Goal: Task Accomplishment & Management: Manage account settings

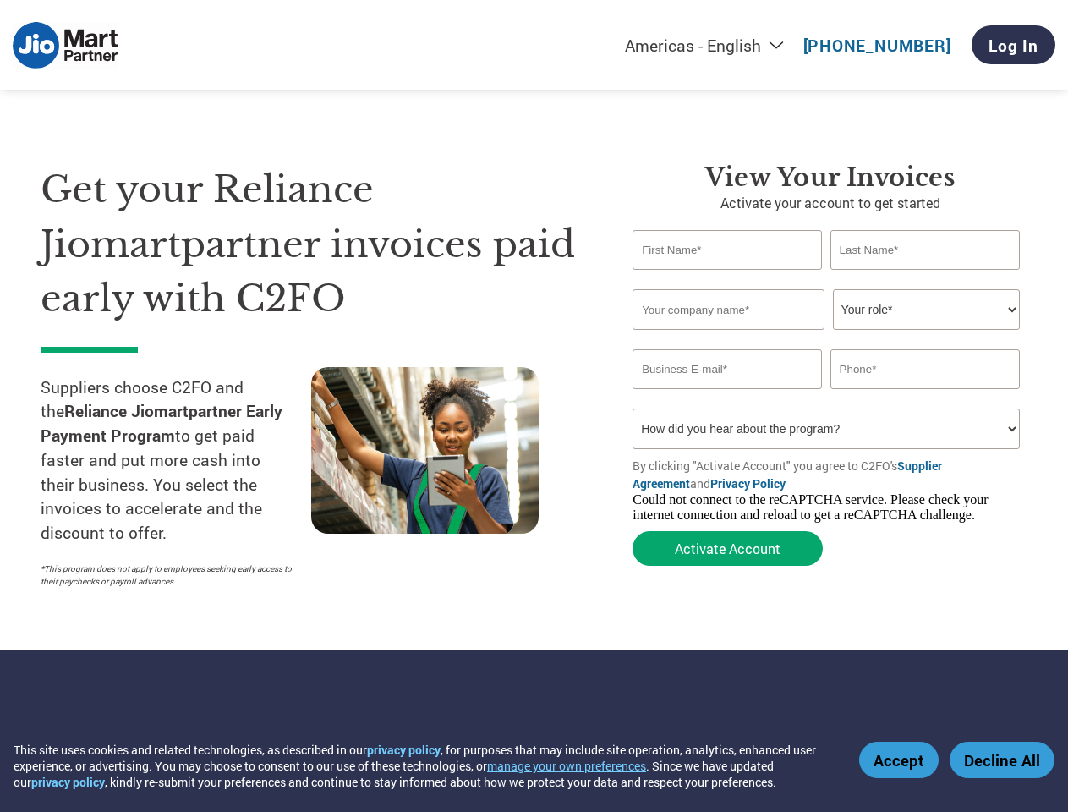
click at [577, 766] on button "manage your own preferences" at bounding box center [566, 766] width 159 height 16
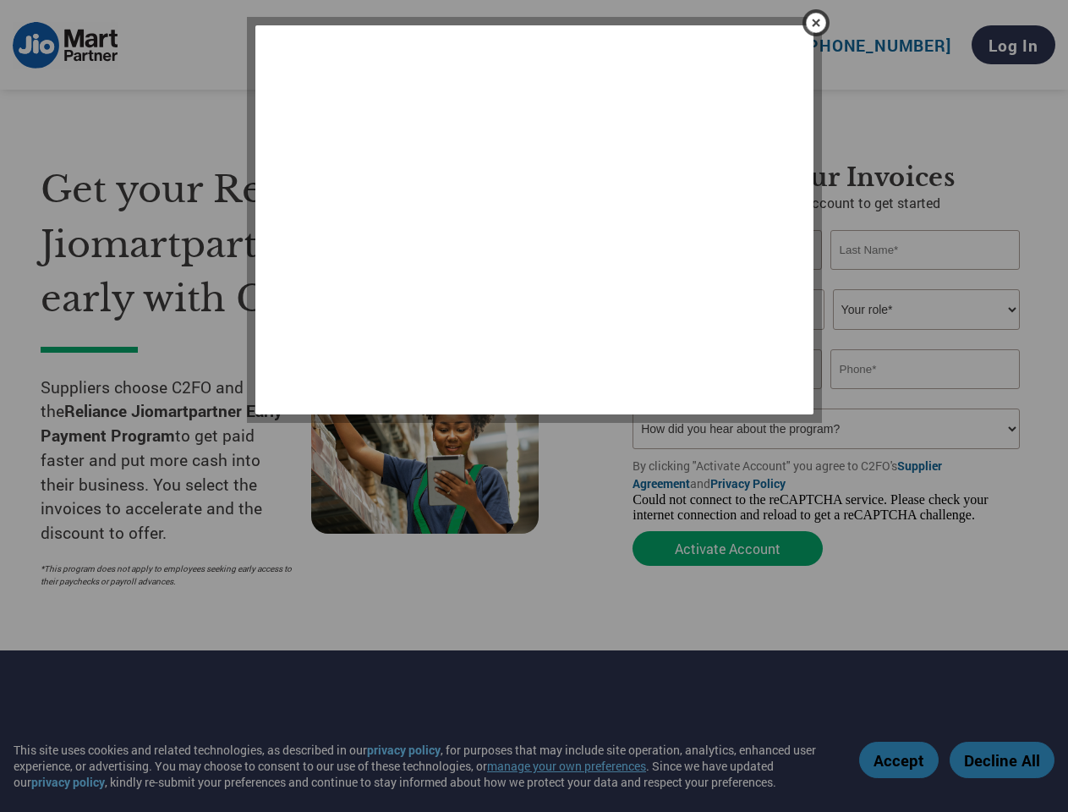
click at [901, 760] on div at bounding box center [534, 406] width 1068 height 812
click at [1002, 760] on div at bounding box center [534, 406] width 1068 height 812
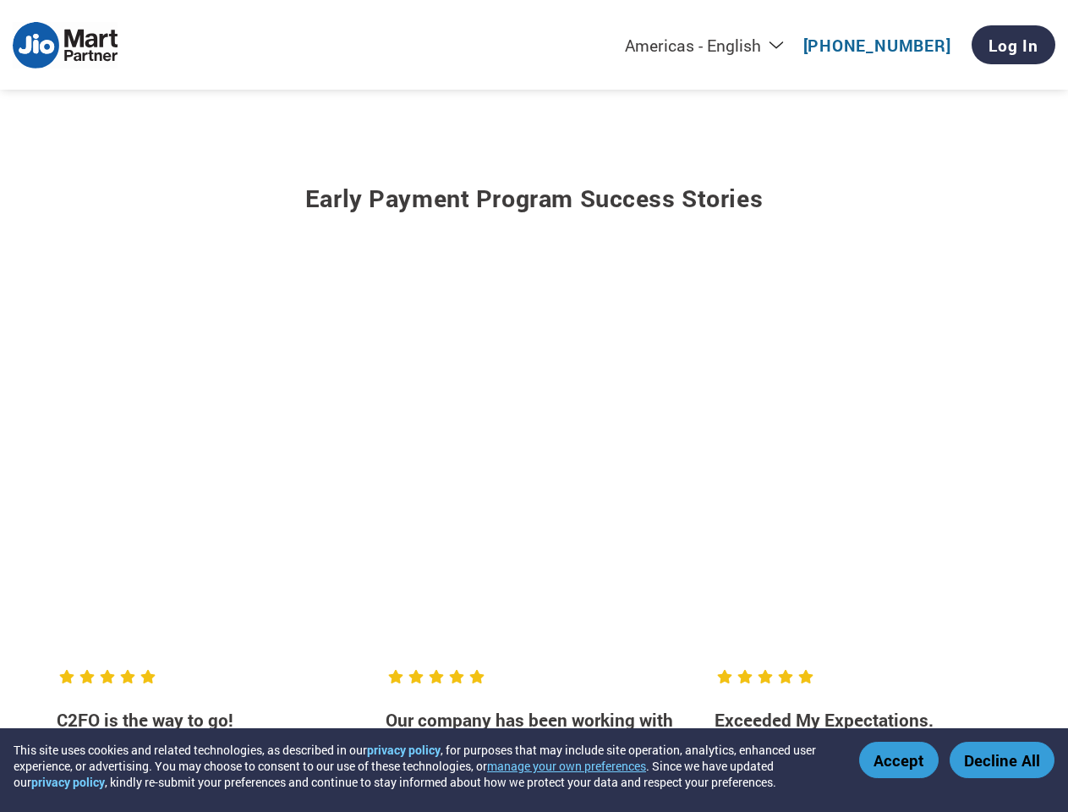
scroll to position [462, 0]
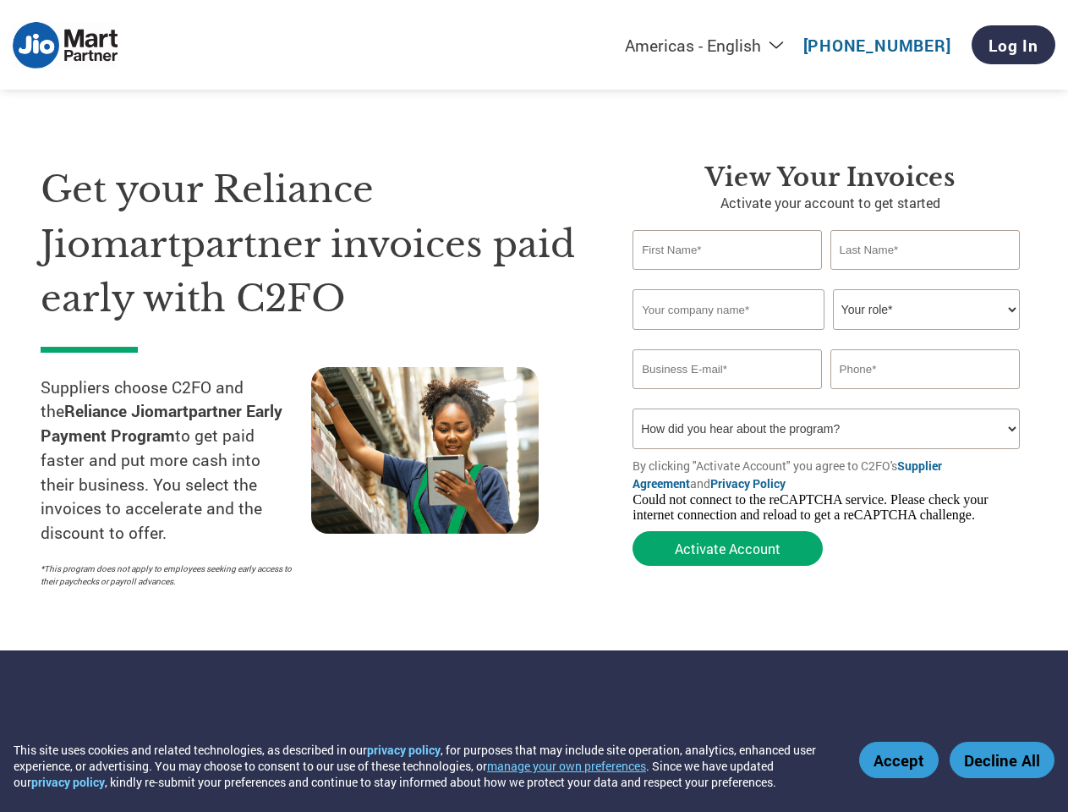
click at [577, 766] on button "manage your own preferences" at bounding box center [566, 766] width 159 height 16
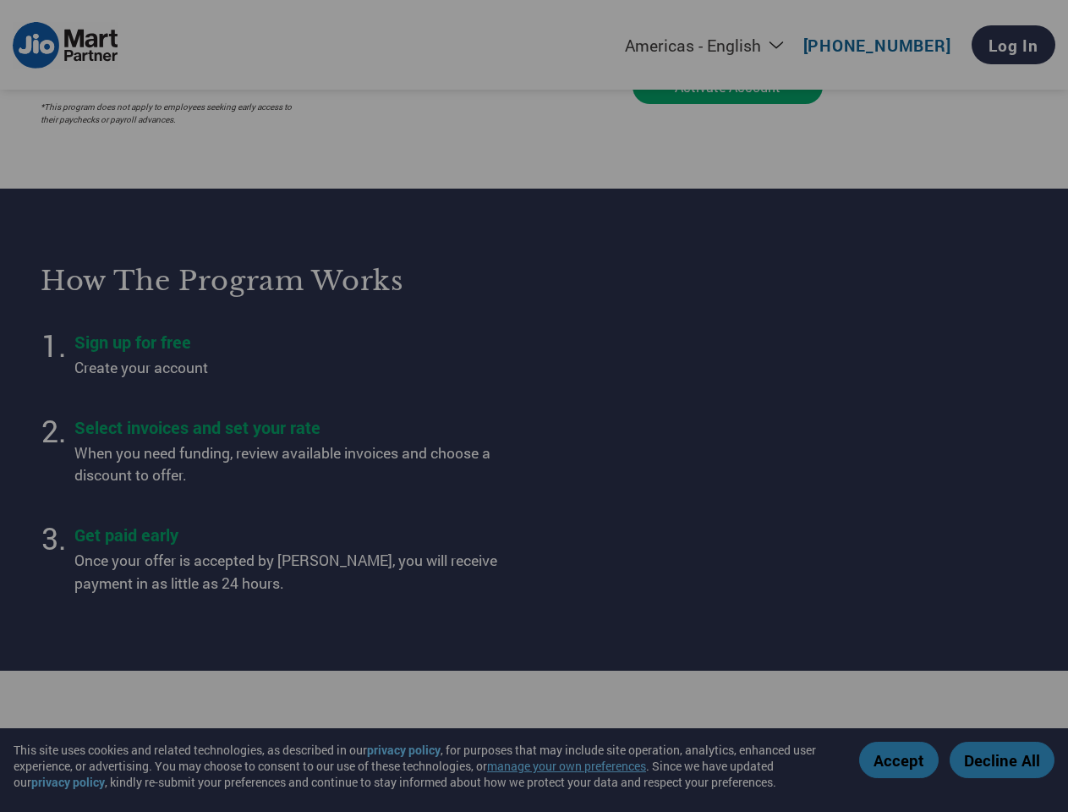
scroll to position [461, 0]
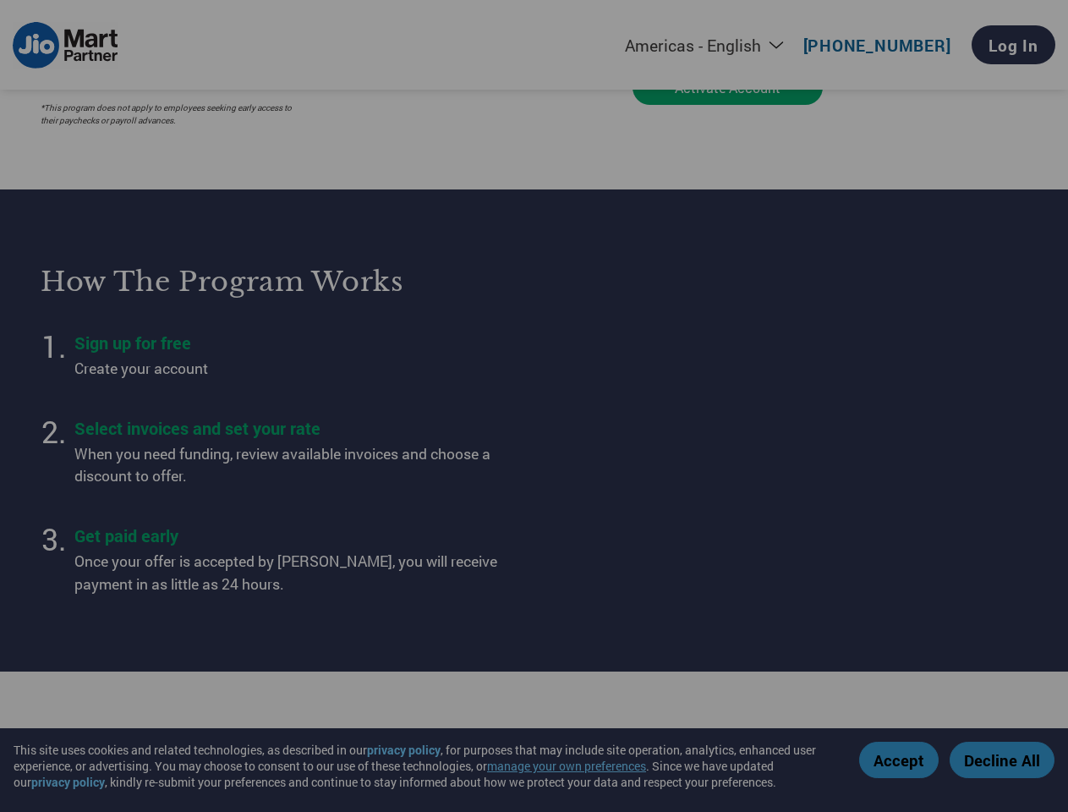
click at [901, 760] on div at bounding box center [534, 406] width 1068 height 812
